Goal: Register for event/course

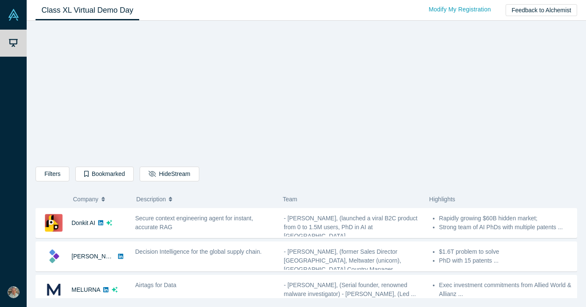
click at [451, 100] on div "Filters AI Artificial Intelligence B2B SaaS AI (Artificial Intelligence) Data A…" at bounding box center [306, 163] width 541 height 272
